Goal: Ask a question

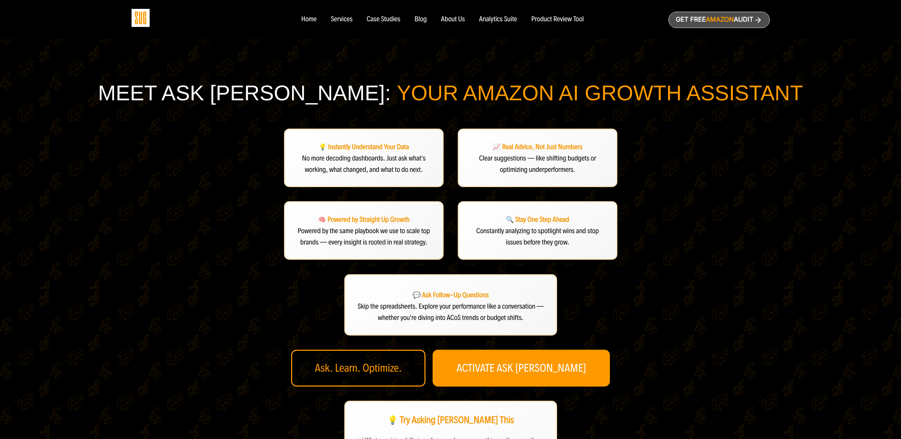
click at [542, 354] on link "ACTIVATE ASK DAN" at bounding box center [520, 368] width 177 height 37
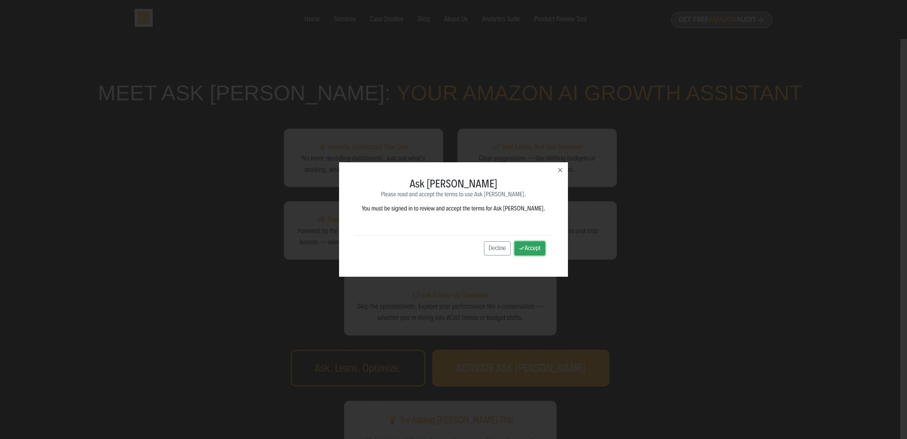
click at [523, 253] on button "Accept" at bounding box center [530, 248] width 31 height 14
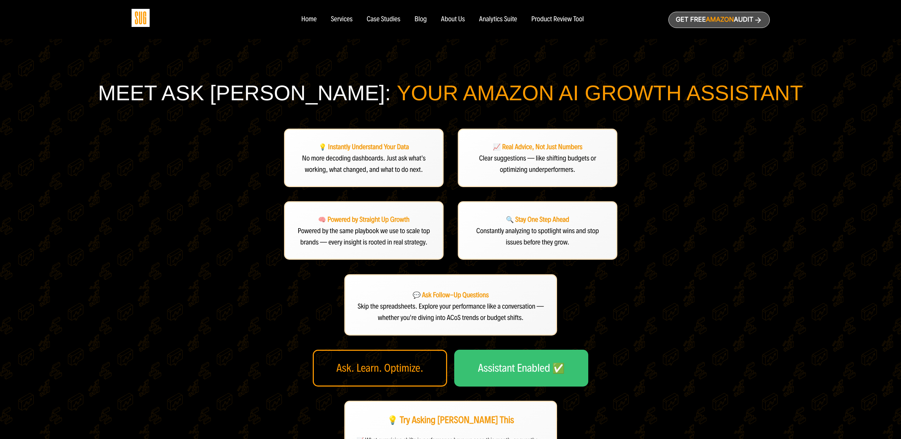
click at [300, 308] on div "💡 Instantly Understand Your Data No more decoding dashboards. Just ask what's w…" at bounding box center [450, 334] width 354 height 411
